Goal: Task Accomplishment & Management: Manage account settings

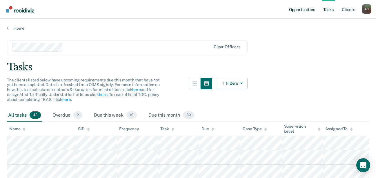
click at [296, 10] on link "Opportunities" at bounding box center [302, 9] width 28 height 19
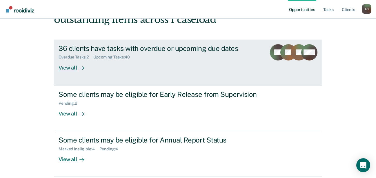
scroll to position [69, 0]
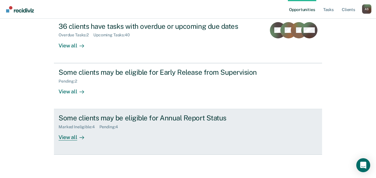
click at [71, 139] on div "View all" at bounding box center [75, 134] width 33 height 11
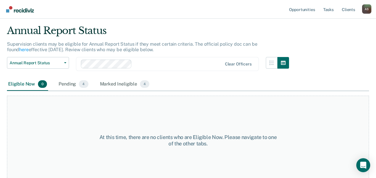
scroll to position [23, 0]
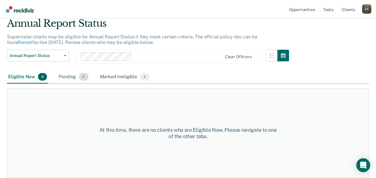
click at [84, 79] on span "4" at bounding box center [83, 77] width 9 height 8
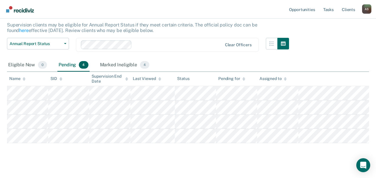
scroll to position [24, 0]
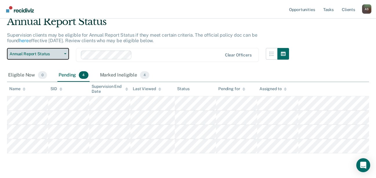
click at [64, 54] on icon "button" at bounding box center [65, 53] width 2 height 1
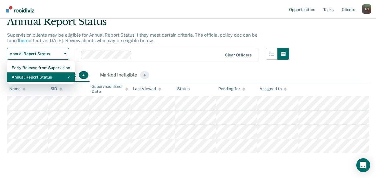
click at [47, 78] on div "Annual Report Status" at bounding box center [41, 76] width 59 height 9
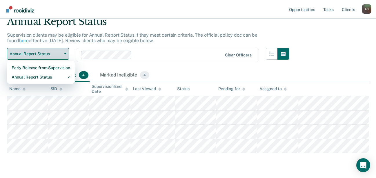
scroll to position [0, 0]
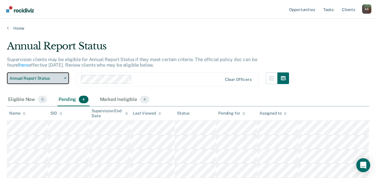
drag, startPoint x: 64, startPoint y: 78, endPoint x: 60, endPoint y: 81, distance: 4.8
click at [64, 78] on icon "button" at bounding box center [65, 78] width 2 height 1
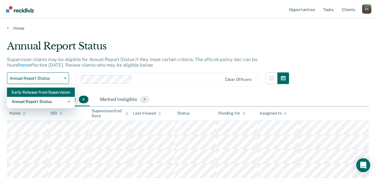
click at [42, 91] on div "Early Release from Supervision" at bounding box center [41, 91] width 59 height 9
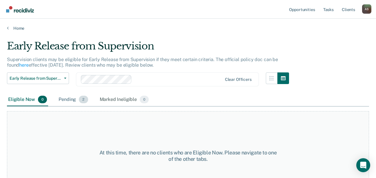
click at [68, 100] on div "Pending 2" at bounding box center [73, 99] width 32 height 13
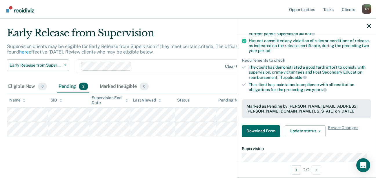
scroll to position [87, 0]
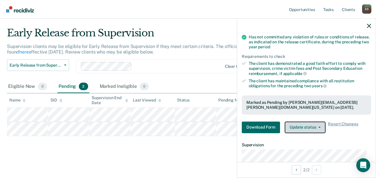
click at [299, 128] on button "Update status" at bounding box center [305, 127] width 41 height 12
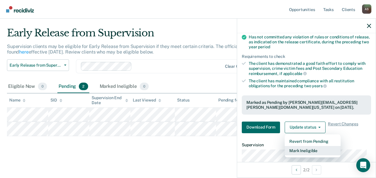
click at [307, 149] on button "Mark Ineligible" at bounding box center [313, 150] width 56 height 9
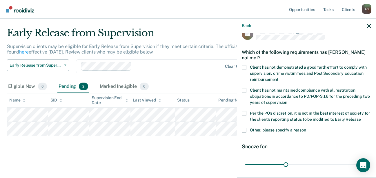
scroll to position [2, 0]
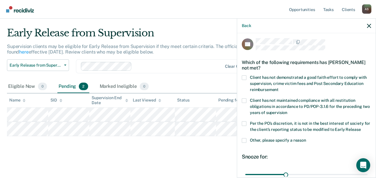
click at [245, 78] on span at bounding box center [244, 77] width 5 height 5
click at [279, 87] on input "Client has not demonstrated a good faith effort to comply with supervision, cri…" at bounding box center [279, 87] width 0 height 0
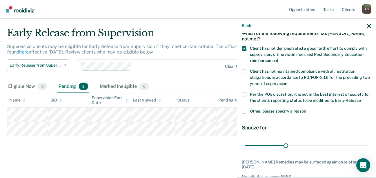
click at [245, 110] on span at bounding box center [244, 111] width 5 height 5
click at [307, 109] on input "Other, please specify a reason" at bounding box center [307, 109] width 0 height 0
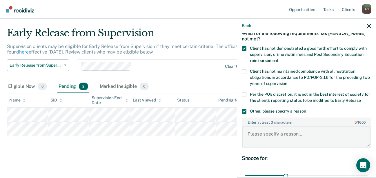
click at [260, 136] on textarea "Enter at least 3 characters 0 / 1600" at bounding box center [307, 136] width 128 height 21
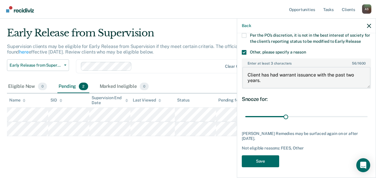
scroll to position [91, 0]
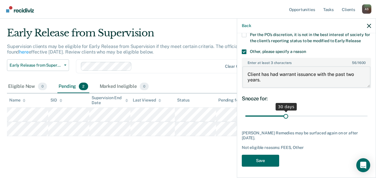
type textarea "Client has had warrant issuance with the past two years."
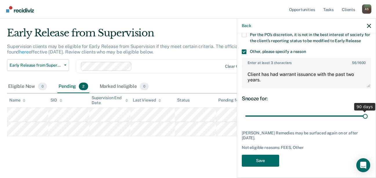
drag, startPoint x: 285, startPoint y: 115, endPoint x: 372, endPoint y: 116, distance: 86.8
type input "90"
click at [368, 116] on input "range" at bounding box center [307, 116] width 122 height 10
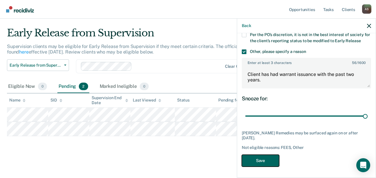
click at [263, 159] on button "Save" at bounding box center [260, 160] width 37 height 12
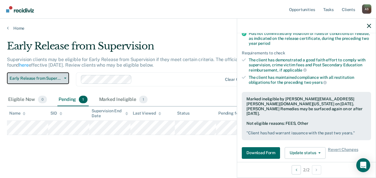
click at [64, 78] on span "button" at bounding box center [64, 78] width 5 height 1
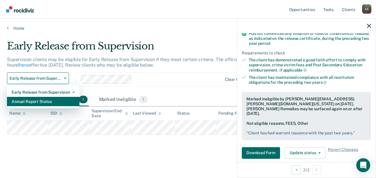
click at [42, 101] on div "Annual Report Status" at bounding box center [43, 101] width 63 height 9
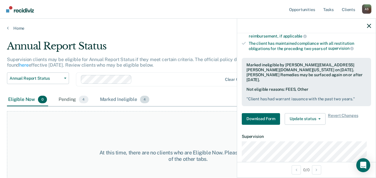
click at [113, 100] on div "Marked Ineligible 4" at bounding box center [125, 99] width 52 height 13
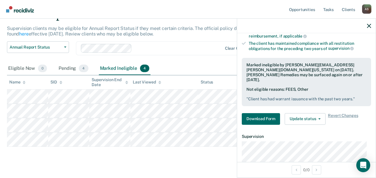
scroll to position [42, 0]
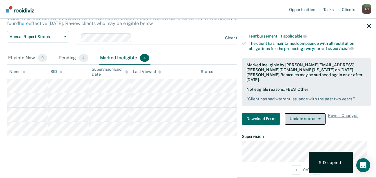
click at [313, 113] on button "Update status" at bounding box center [305, 119] width 41 height 12
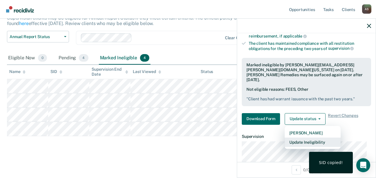
click at [305, 137] on button "Update Ineligibility" at bounding box center [313, 141] width 56 height 9
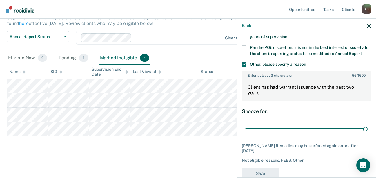
scroll to position [68, 0]
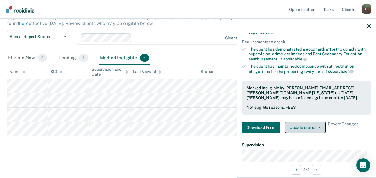
click at [319, 127] on icon "button" at bounding box center [320, 127] width 2 height 1
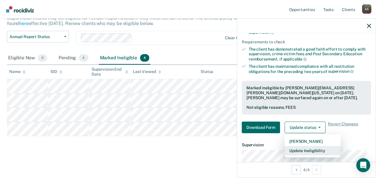
click at [308, 150] on button "Update Ineligibility" at bounding box center [313, 150] width 56 height 9
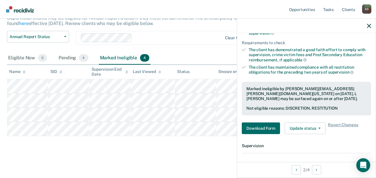
scroll to position [61, 0]
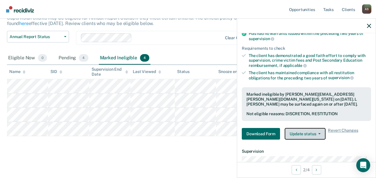
click at [312, 133] on button "Update status" at bounding box center [305, 134] width 41 height 12
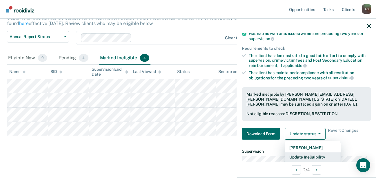
click at [314, 155] on button "Update Ineligibility" at bounding box center [313, 156] width 56 height 9
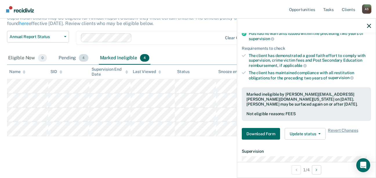
click at [70, 58] on div "Pending 4" at bounding box center [73, 58] width 32 height 13
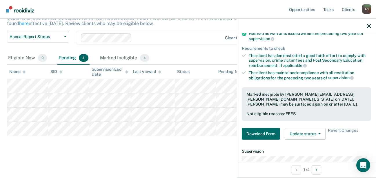
click at [127, 72] on icon at bounding box center [126, 72] width 3 height 1
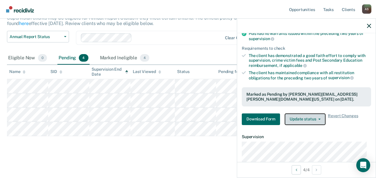
click at [302, 120] on button "Update status" at bounding box center [305, 119] width 41 height 12
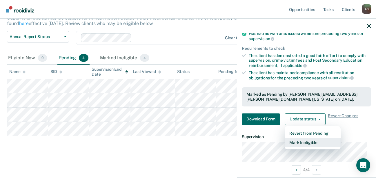
click at [305, 142] on button "Mark Ineligible" at bounding box center [313, 142] width 56 height 9
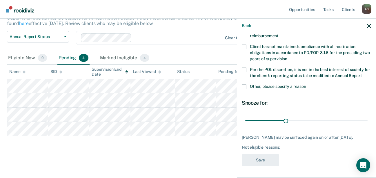
click at [246, 87] on span at bounding box center [244, 86] width 5 height 5
click at [307, 84] on input "Other, please specify a reason" at bounding box center [307, 84] width 0 height 0
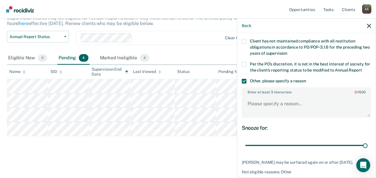
drag, startPoint x: 285, startPoint y: 151, endPoint x: 365, endPoint y: 151, distance: 79.8
type input "90"
click at [362, 150] on input "range" at bounding box center [307, 145] width 122 height 10
click at [260, 109] on textarea "Enter at least 3 characters 0 / 1600" at bounding box center [307, 105] width 128 height 21
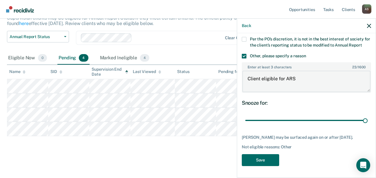
scroll to position [97, 0]
type textarea "Client eligible for ARS"
click at [261, 158] on button "Save" at bounding box center [260, 160] width 37 height 12
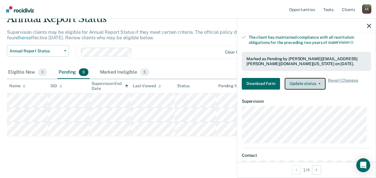
click at [321, 83] on button "Update status" at bounding box center [305, 84] width 41 height 12
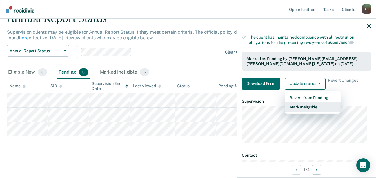
click at [311, 105] on button "Mark Ineligible" at bounding box center [313, 106] width 56 height 9
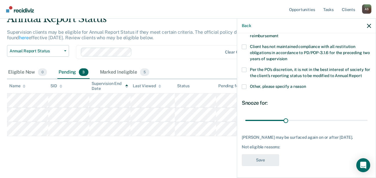
scroll to position [66, 0]
drag, startPoint x: 285, startPoint y: 115, endPoint x: 374, endPoint y: 117, distance: 89.4
type input "90"
click at [368, 117] on input "range" at bounding box center [307, 120] width 122 height 10
click at [244, 84] on span at bounding box center [244, 86] width 5 height 5
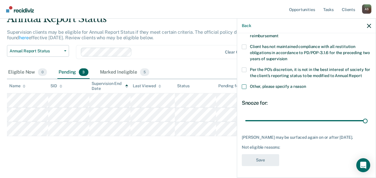
click at [307, 84] on input "Other, please specify a reason" at bounding box center [307, 84] width 0 height 0
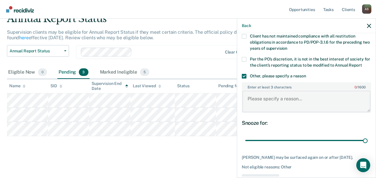
click at [254, 105] on textarea "Enter at least 3 characters 0 / 1600" at bounding box center [307, 101] width 128 height 21
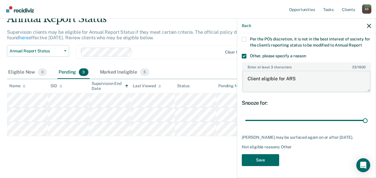
scroll to position [97, 0]
type textarea "Client eligible for ARS"
click at [261, 160] on button "Save" at bounding box center [260, 160] width 37 height 12
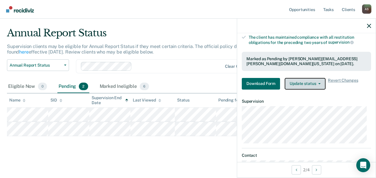
click at [321, 83] on button "Update status" at bounding box center [305, 84] width 41 height 12
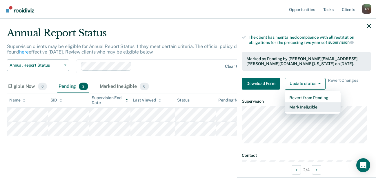
click at [309, 105] on button "Mark Ineligible" at bounding box center [313, 106] width 56 height 9
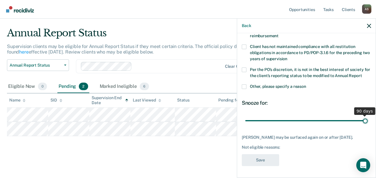
drag, startPoint x: 286, startPoint y: 115, endPoint x: 374, endPoint y: 118, distance: 88.6
type input "90"
click at [368, 118] on input "range" at bounding box center [307, 120] width 122 height 10
click at [245, 84] on span at bounding box center [244, 86] width 5 height 5
click at [307, 84] on input "Other, please specify a reason" at bounding box center [307, 84] width 0 height 0
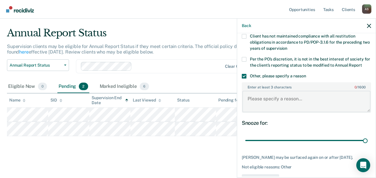
click at [257, 99] on textarea "Enter at least 3 characters 0 / 1600" at bounding box center [307, 101] width 128 height 21
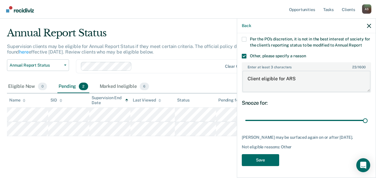
scroll to position [97, 0]
type textarea "Client eligible for ARS"
click at [257, 160] on button "Save" at bounding box center [260, 160] width 37 height 12
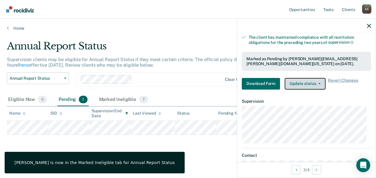
click at [321, 83] on button "Update status" at bounding box center [305, 84] width 41 height 12
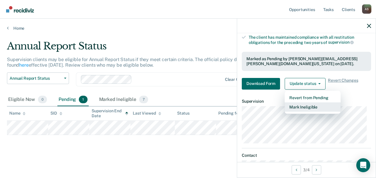
click at [309, 107] on button "Mark Ineligible" at bounding box center [313, 106] width 56 height 9
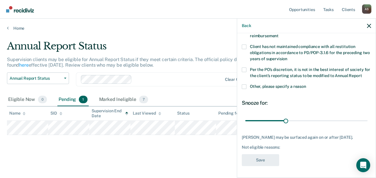
click at [247, 85] on label "Other, please specify a reason" at bounding box center [306, 87] width 129 height 6
click at [307, 84] on input "Other, please specify a reason" at bounding box center [307, 84] width 0 height 0
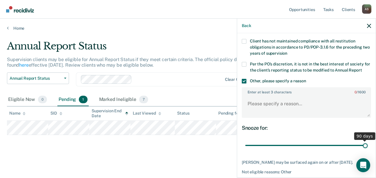
drag, startPoint x: 285, startPoint y: 151, endPoint x: 384, endPoint y: 149, distance: 99.0
type input "90"
click at [368, 149] on input "range" at bounding box center [307, 145] width 122 height 10
click at [263, 111] on textarea "Enter at least 3 characters 0 / 1600" at bounding box center [307, 105] width 128 height 21
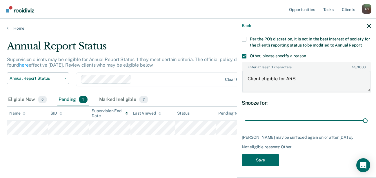
scroll to position [92, 0]
type textarea "Client eligible for ARS"
click at [266, 161] on button "Save" at bounding box center [260, 160] width 37 height 12
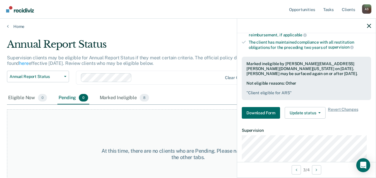
scroll to position [0, 0]
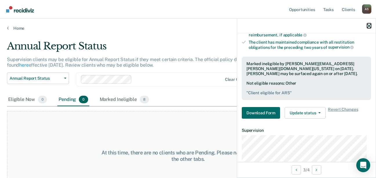
click at [368, 26] on icon "button" at bounding box center [369, 26] width 4 height 4
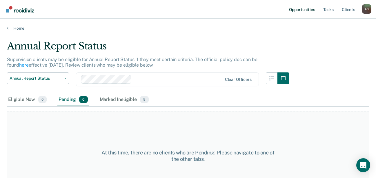
click at [304, 10] on link "Opportunities" at bounding box center [302, 9] width 28 height 19
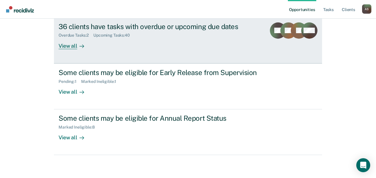
scroll to position [69, 0]
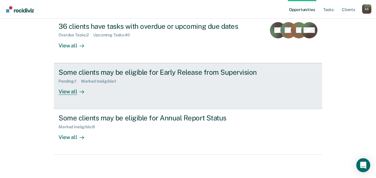
click at [65, 94] on div "View all" at bounding box center [75, 88] width 33 height 11
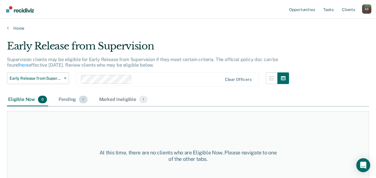
click at [67, 99] on div "Pending 1" at bounding box center [72, 99] width 31 height 13
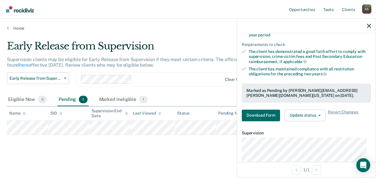
scroll to position [116, 0]
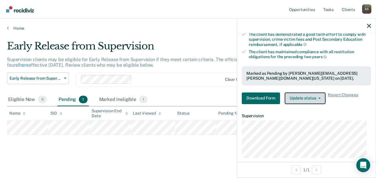
click at [305, 98] on button "Update status" at bounding box center [305, 98] width 41 height 12
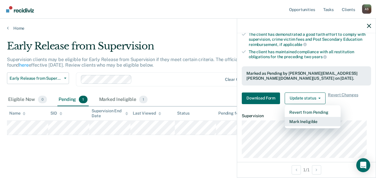
click at [307, 120] on button "Mark Ineligible" at bounding box center [313, 121] width 56 height 9
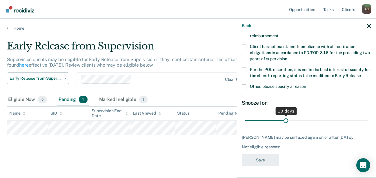
scroll to position [55, 0]
click at [243, 86] on span at bounding box center [244, 87] width 5 height 5
click at [307, 85] on input "Other, please specify a reason" at bounding box center [307, 85] width 0 height 0
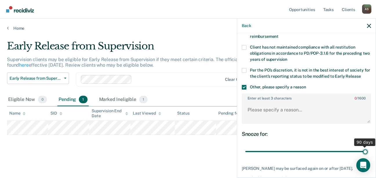
drag, startPoint x: 285, startPoint y: 151, endPoint x: 393, endPoint y: 147, distance: 108.6
type input "90"
click at [368, 147] on input "range" at bounding box center [307, 151] width 122 height 10
click at [263, 109] on textarea "Enter at least 3 characters 0 / 1600" at bounding box center [307, 112] width 128 height 21
type textarea "A"
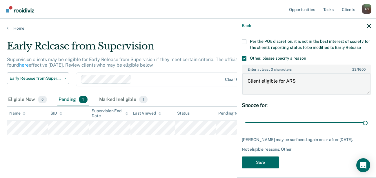
scroll to position [86, 0]
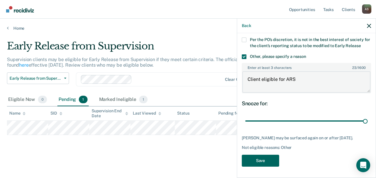
type textarea "Client eligible for ARS"
click at [257, 160] on button "Save" at bounding box center [260, 160] width 37 height 12
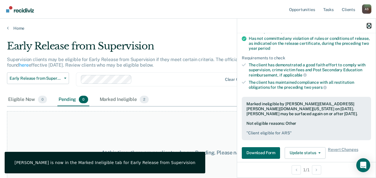
click at [367, 25] on icon "button" at bounding box center [369, 26] width 4 height 4
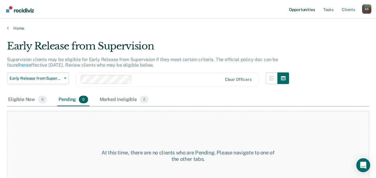
click at [301, 11] on link "Opportunities" at bounding box center [302, 9] width 28 height 19
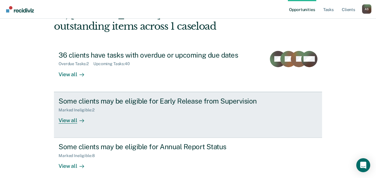
scroll to position [69, 0]
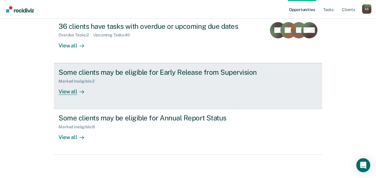
click at [69, 93] on div "View all" at bounding box center [75, 88] width 33 height 11
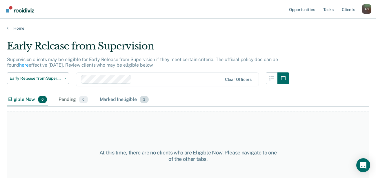
click at [121, 100] on div "Marked Ineligible 2" at bounding box center [125, 99] width 52 height 13
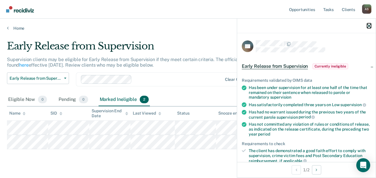
click at [371, 26] on icon "button" at bounding box center [369, 26] width 4 height 4
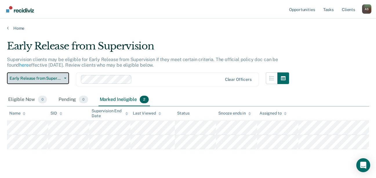
click at [65, 78] on icon "button" at bounding box center [65, 78] width 2 height 1
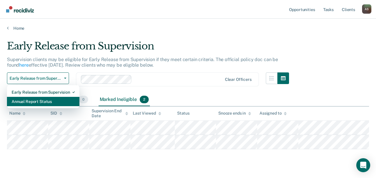
click at [54, 102] on div "Annual Report Status" at bounding box center [43, 101] width 63 height 9
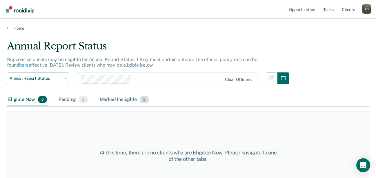
click at [116, 98] on div "Marked Ineligible 8" at bounding box center [125, 99] width 52 height 13
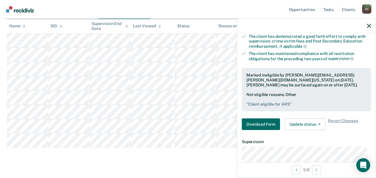
scroll to position [67, 0]
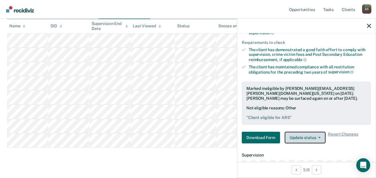
click at [309, 135] on button "Update status" at bounding box center [305, 137] width 41 height 12
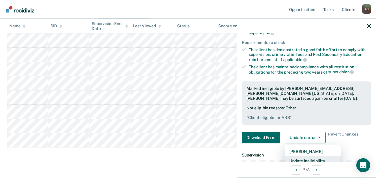
scroll to position [70, 0]
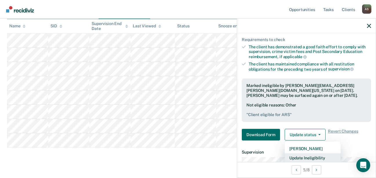
click at [307, 156] on button "Update Ineligibility" at bounding box center [313, 157] width 56 height 9
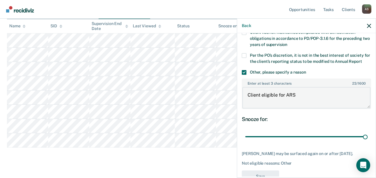
click at [297, 100] on textarea "Client eligible for ARS" at bounding box center [307, 97] width 128 height 21
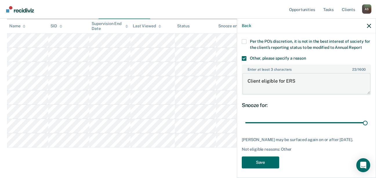
scroll to position [92, 0]
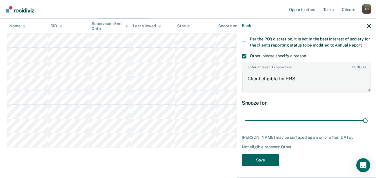
type textarea "Client eligible for ERS"
click at [262, 159] on button "Save" at bounding box center [260, 160] width 37 height 12
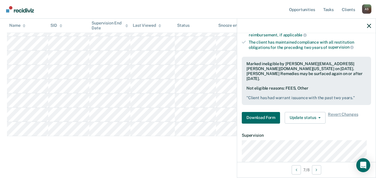
scroll to position [116, 0]
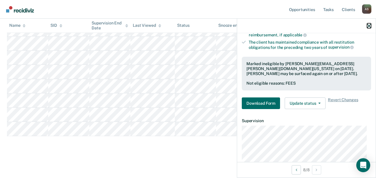
click at [371, 26] on icon "button" at bounding box center [369, 26] width 4 height 4
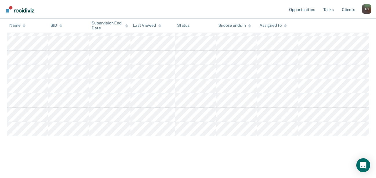
scroll to position [0, 0]
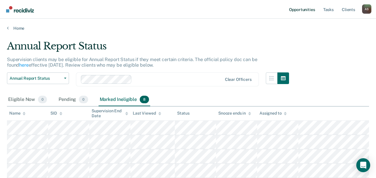
click at [303, 6] on link "Opportunities" at bounding box center [302, 9] width 28 height 19
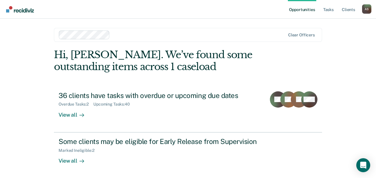
click at [367, 9] on div "A S" at bounding box center [367, 8] width 9 height 9
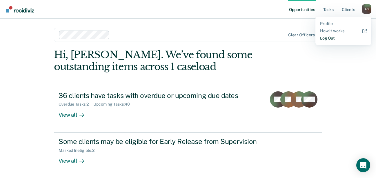
click at [328, 38] on link "Log Out" at bounding box center [343, 38] width 47 height 5
